Goal: Information Seeking & Learning: Learn about a topic

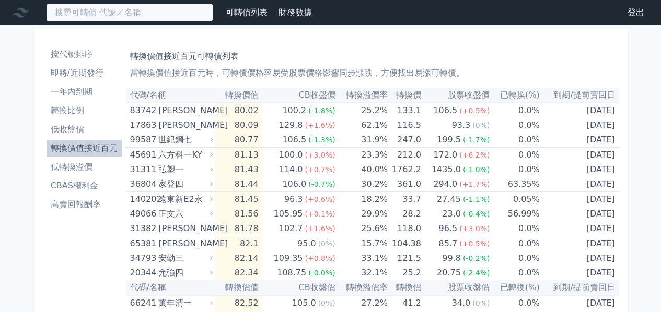
click at [108, 7] on input at bounding box center [129, 13] width 167 height 18
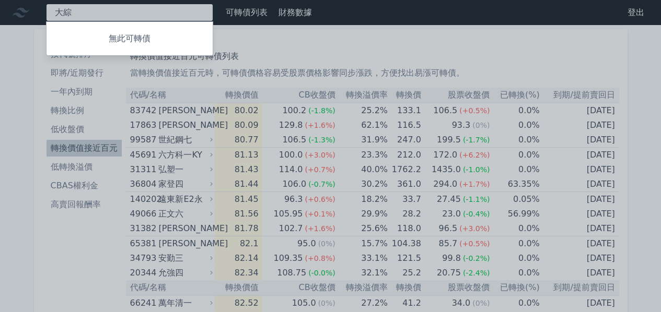
type input "大綜"
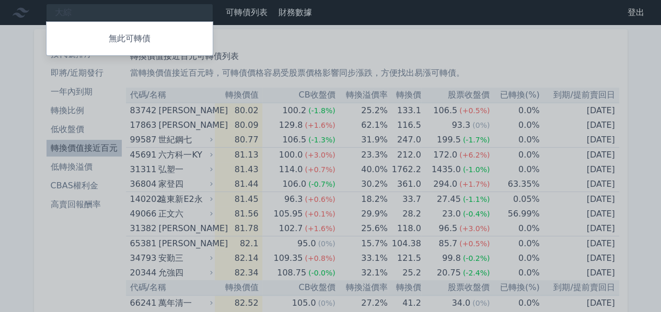
click at [97, 36] on p "無此可轉債" at bounding box center [129, 38] width 166 height 13
click at [95, 13] on div at bounding box center [330, 156] width 661 height 312
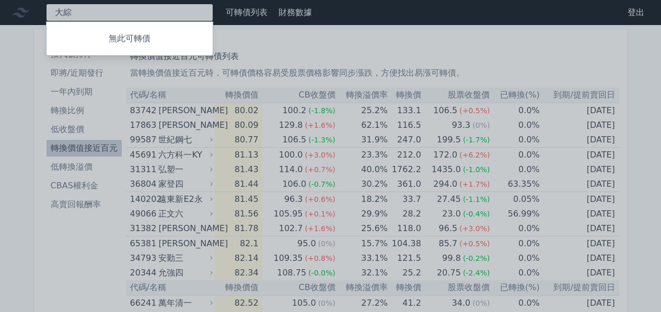
click at [95, 13] on div "大綜 無此可轉債" at bounding box center [129, 13] width 167 height 18
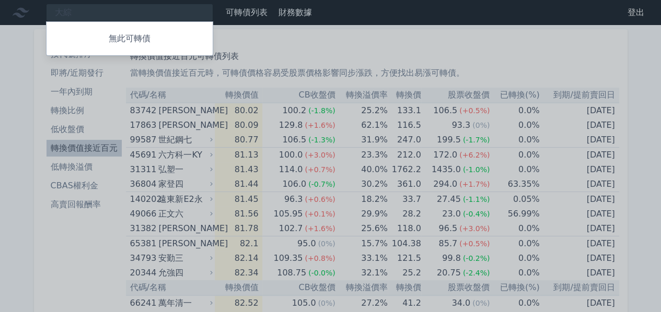
click at [230, 65] on div at bounding box center [330, 156] width 661 height 312
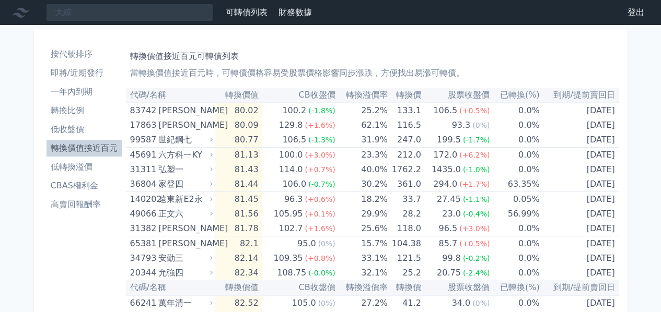
click at [375, 96] on th "轉換溢價率" at bounding box center [361, 95] width 52 height 15
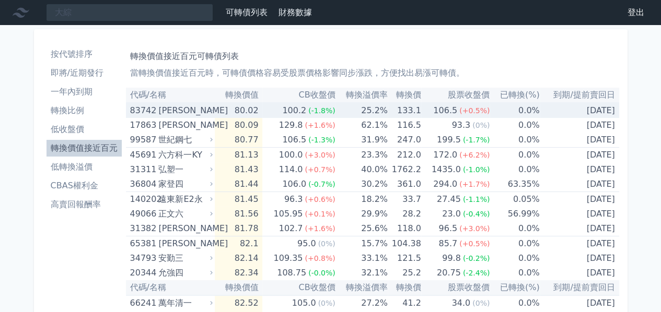
click at [374, 109] on td "25.2%" at bounding box center [361, 110] width 52 height 15
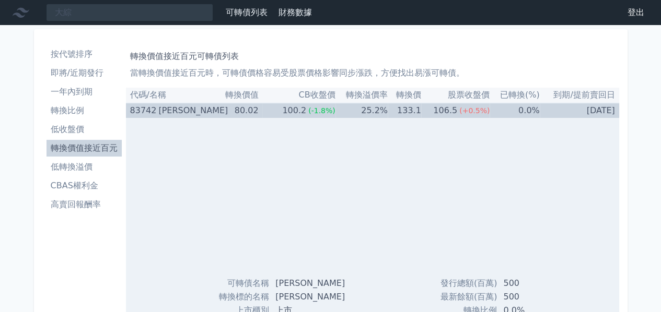
click at [374, 109] on td "25.2%" at bounding box center [361, 110] width 52 height 15
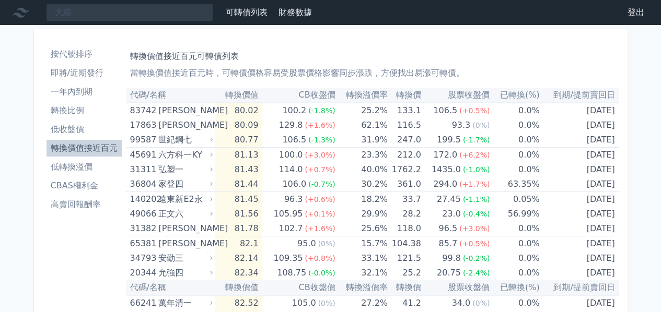
click at [467, 95] on th "股票收盤價" at bounding box center [455, 95] width 69 height 15
click at [94, 168] on li "低轉換溢價" at bounding box center [83, 167] width 75 height 13
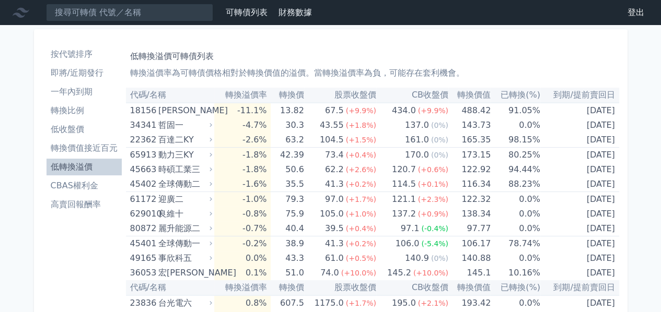
click at [250, 95] on th "轉換溢價率" at bounding box center [242, 95] width 56 height 15
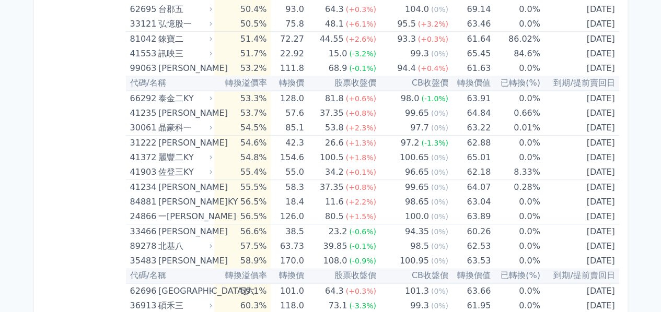
scroll to position [3989, 0]
